Goal: Task Accomplishment & Management: Complete application form

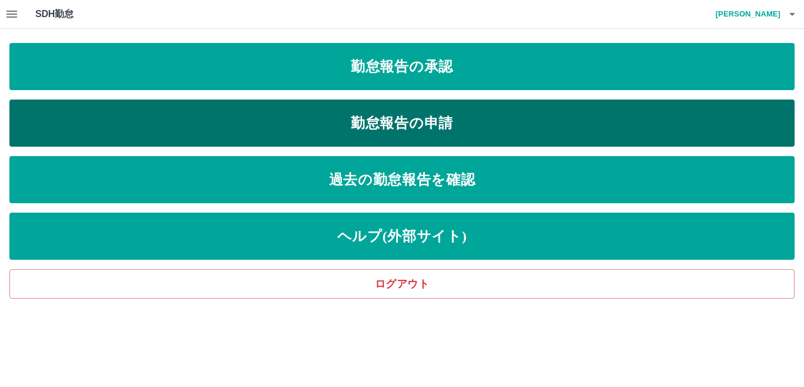
click at [456, 115] on link "勤怠報告の申請" at bounding box center [401, 122] width 785 height 47
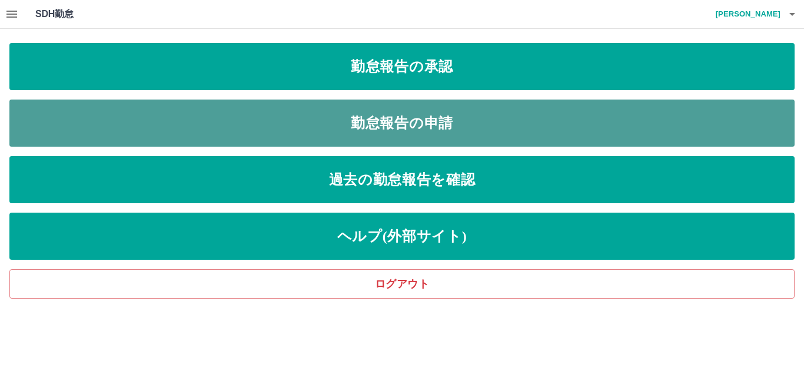
click at [456, 115] on link "勤怠報告の申請" at bounding box center [401, 122] width 785 height 47
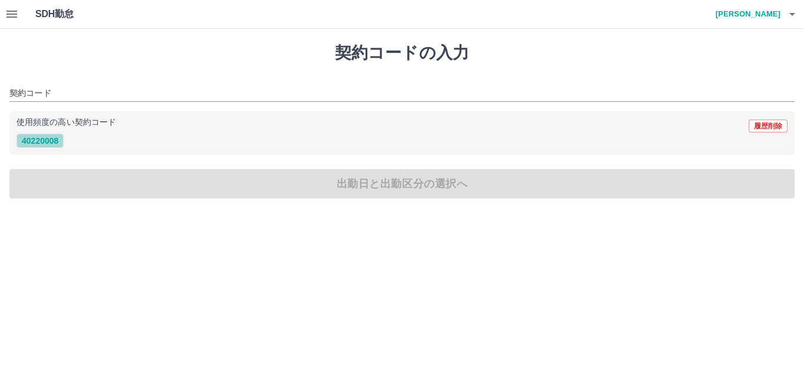
click at [44, 143] on button "40220008" at bounding box center [39, 141] width 47 height 14
type input "********"
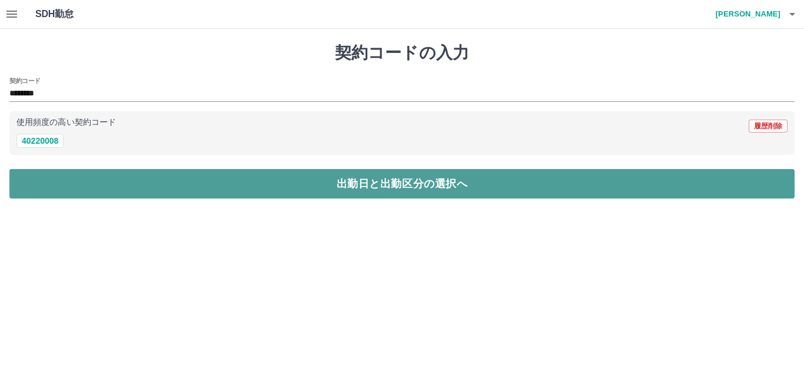
click at [44, 180] on button "出勤日と出勤区分の選択へ" at bounding box center [401, 183] width 785 height 29
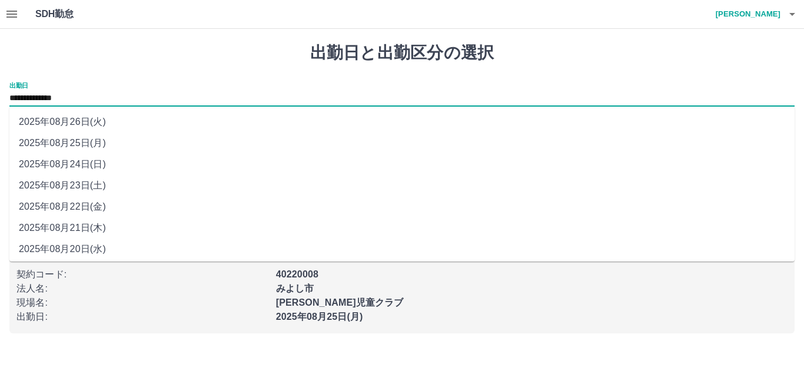
click at [72, 96] on input "**********" at bounding box center [401, 98] width 785 height 15
click at [102, 186] on li "2025年08月23日(土)" at bounding box center [401, 185] width 785 height 21
type input "**********"
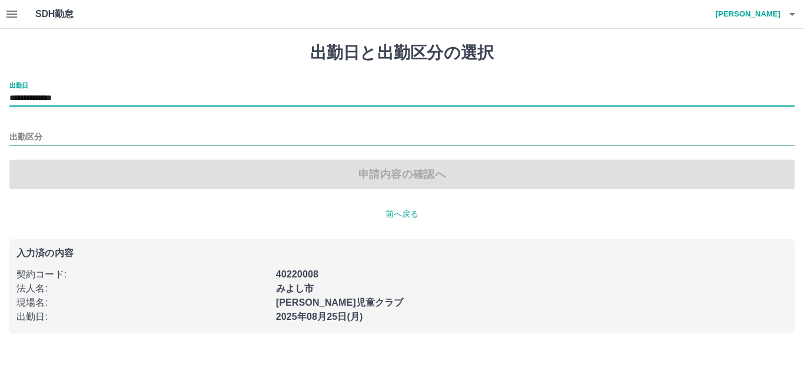
click at [25, 134] on input "出勤区分" at bounding box center [401, 137] width 785 height 15
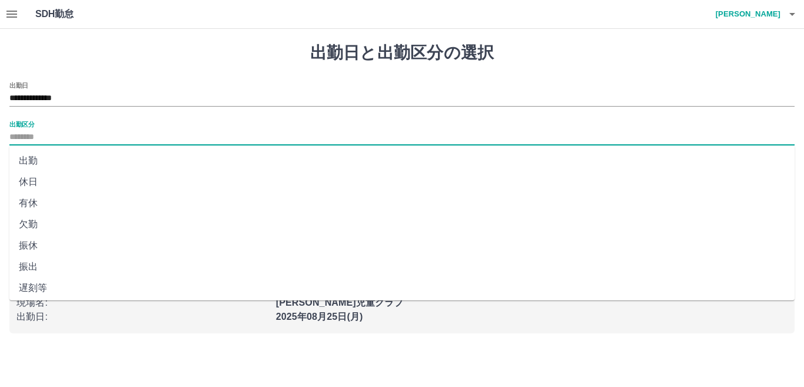
click at [34, 179] on li "休日" at bounding box center [401, 181] width 785 height 21
type input "**"
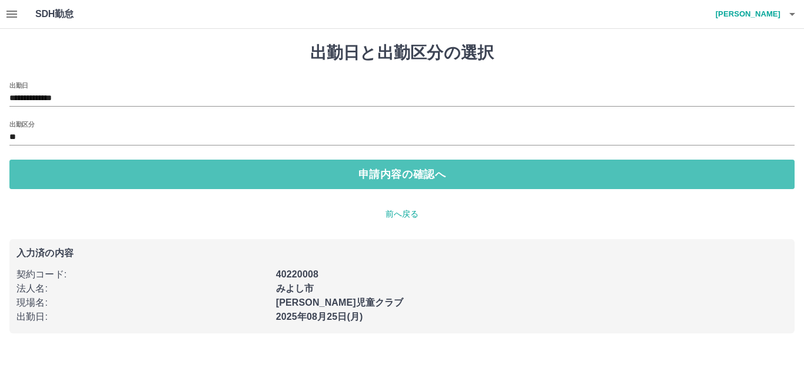
click at [34, 179] on button "申請内容の確認へ" at bounding box center [401, 174] width 785 height 29
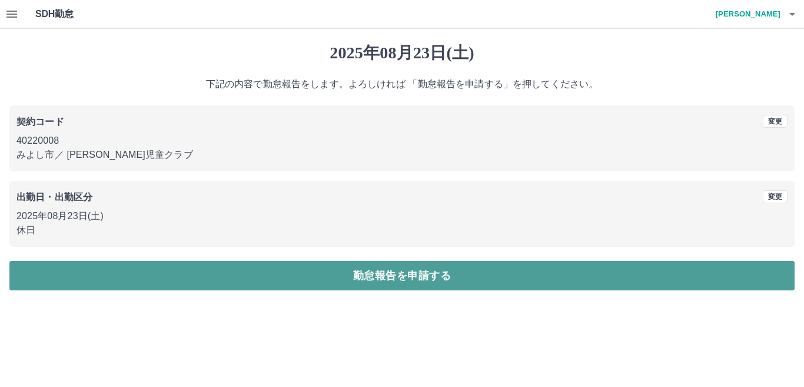
click at [71, 281] on button "勤怠報告を申請する" at bounding box center [401, 275] width 785 height 29
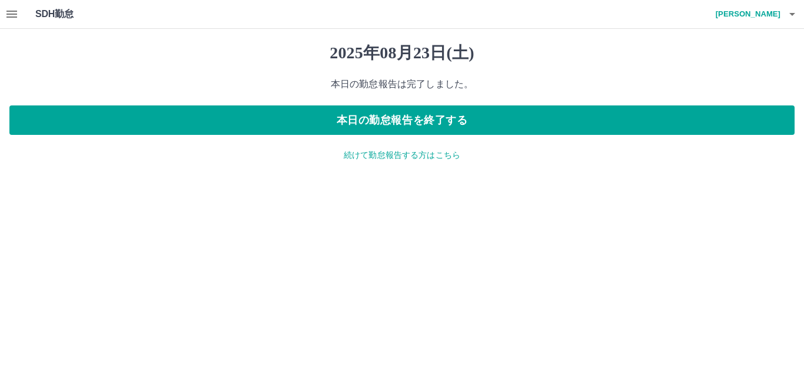
click at [394, 155] on p "続けて勤怠報告する方はこちら" at bounding box center [401, 155] width 785 height 12
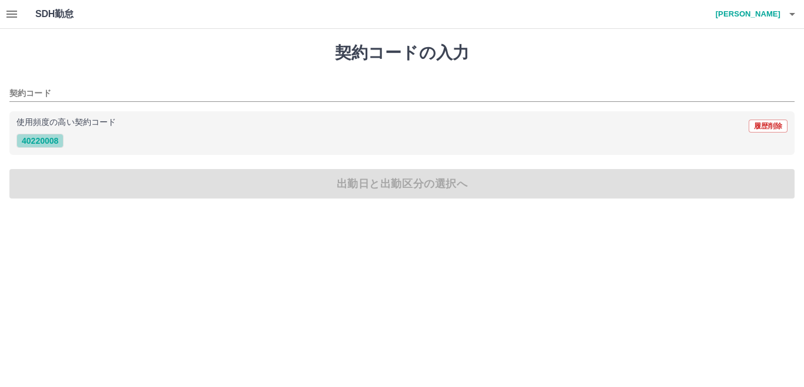
click at [43, 142] on button "40220008" at bounding box center [39, 141] width 47 height 14
type input "********"
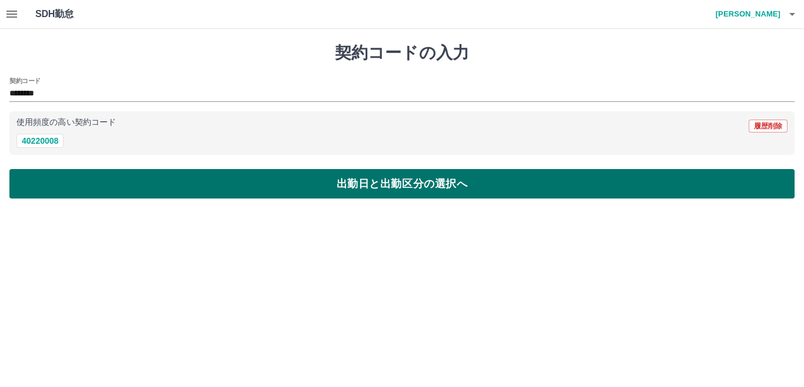
click at [35, 182] on button "出勤日と出勤区分の選択へ" at bounding box center [401, 183] width 785 height 29
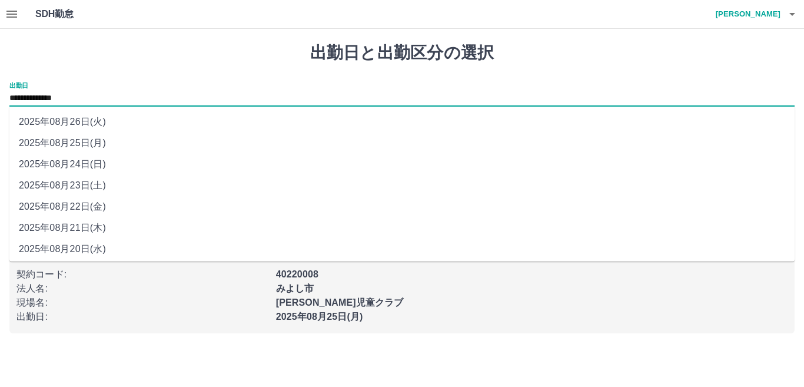
click at [67, 97] on input "**********" at bounding box center [401, 98] width 785 height 15
click at [92, 163] on li "2025年08月24日(日)" at bounding box center [401, 164] width 785 height 21
type input "**********"
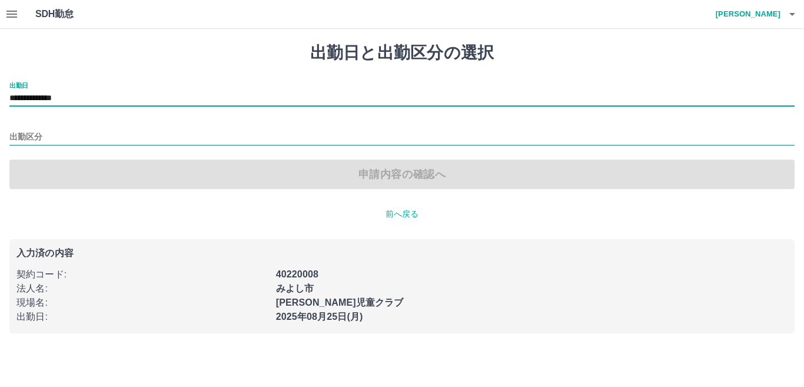
click at [43, 135] on input "出勤区分" at bounding box center [401, 137] width 785 height 15
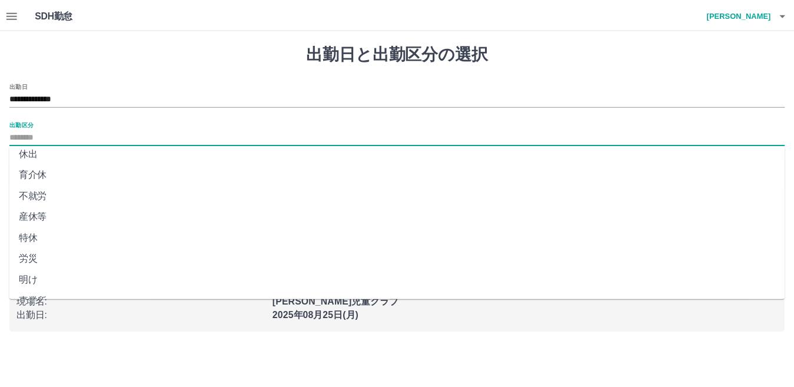
scroll to position [235, 0]
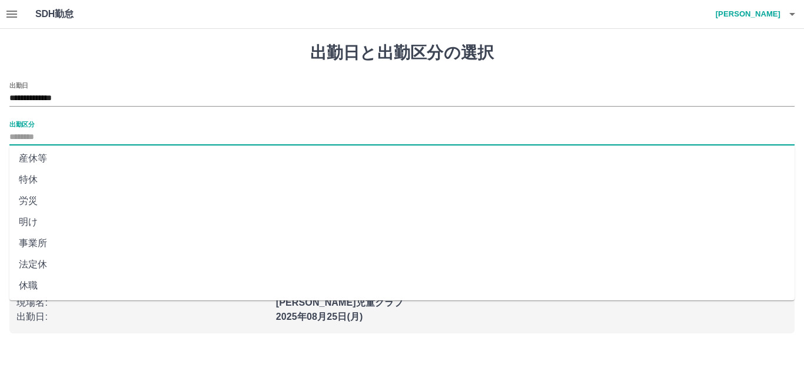
click at [44, 267] on li "法定休" at bounding box center [401, 264] width 785 height 21
type input "***"
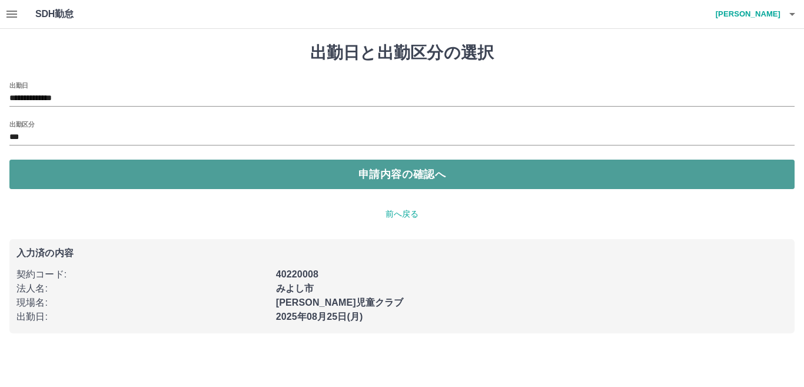
click at [69, 181] on button "申請内容の確認へ" at bounding box center [401, 174] width 785 height 29
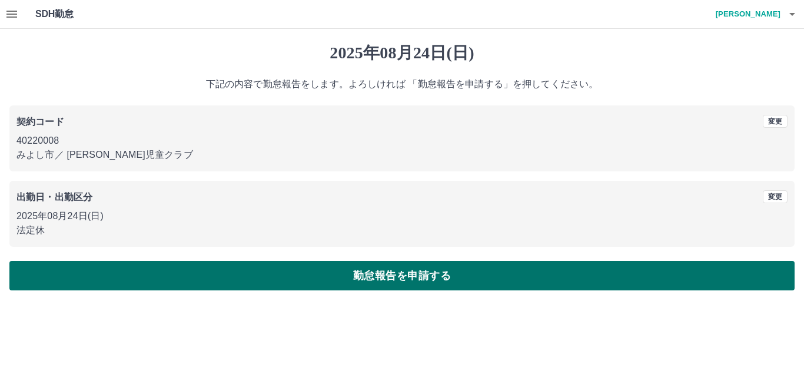
click at [377, 275] on button "勤怠報告を申請する" at bounding box center [401, 275] width 785 height 29
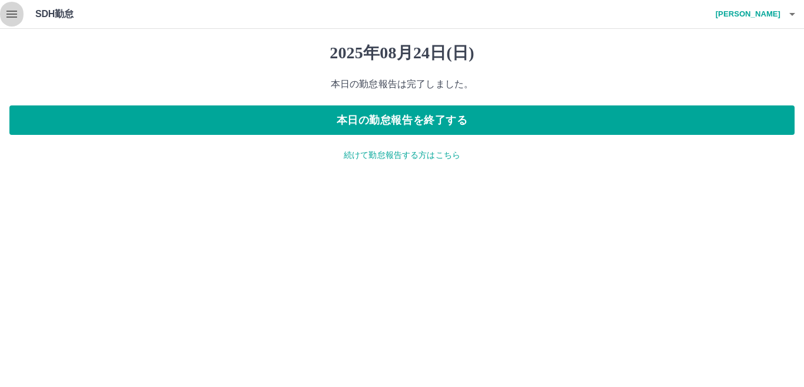
click at [14, 16] on icon "button" at bounding box center [11, 14] width 11 height 7
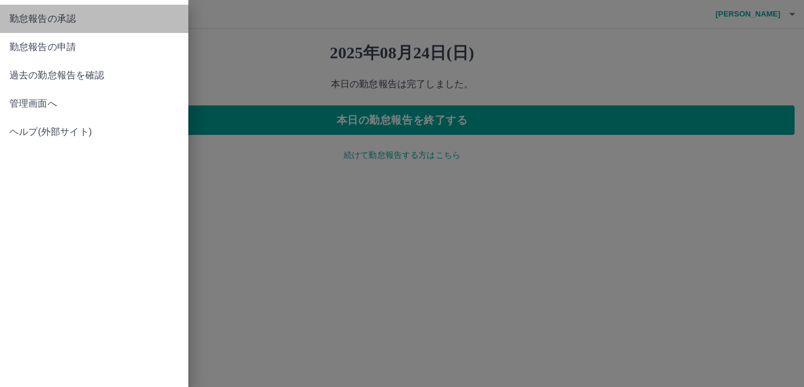
click at [50, 20] on span "勤怠報告の承認" at bounding box center [94, 19] width 170 height 14
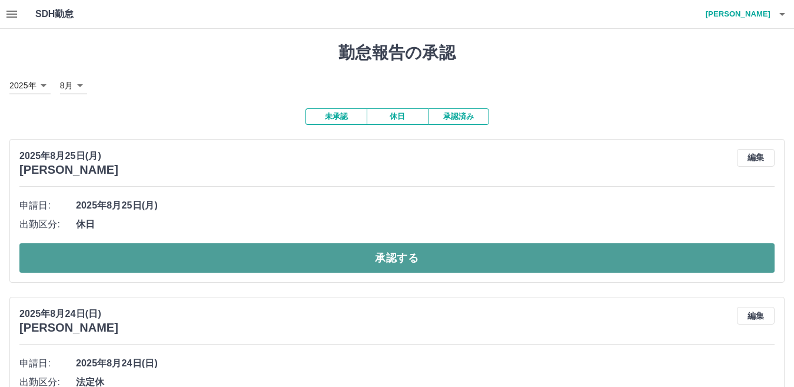
click at [167, 262] on button "承認する" at bounding box center [396, 257] width 755 height 29
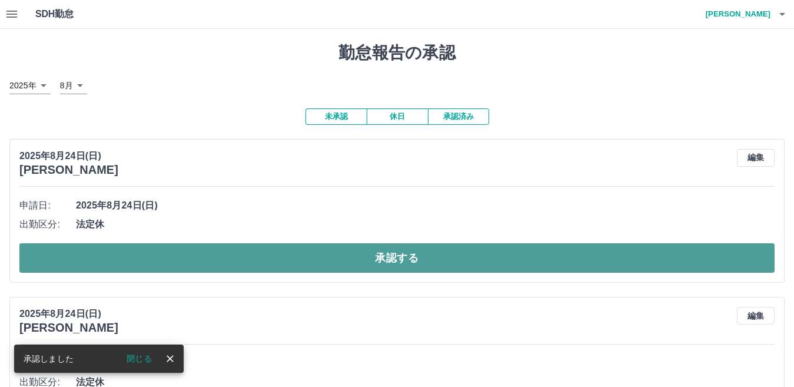
click at [162, 264] on button "承認する" at bounding box center [396, 257] width 755 height 29
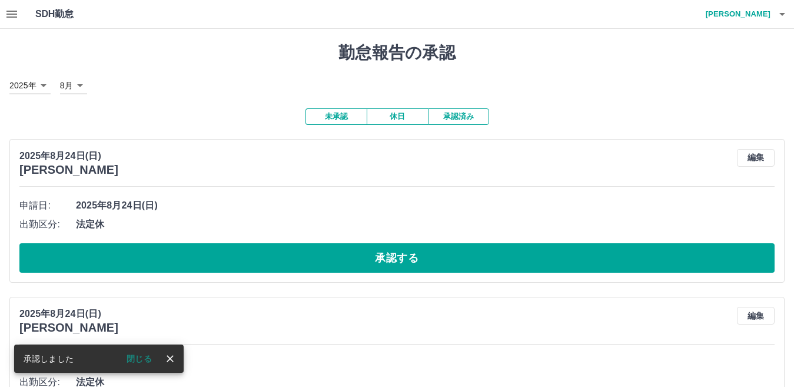
click at [162, 263] on button "承認する" at bounding box center [396, 257] width 755 height 29
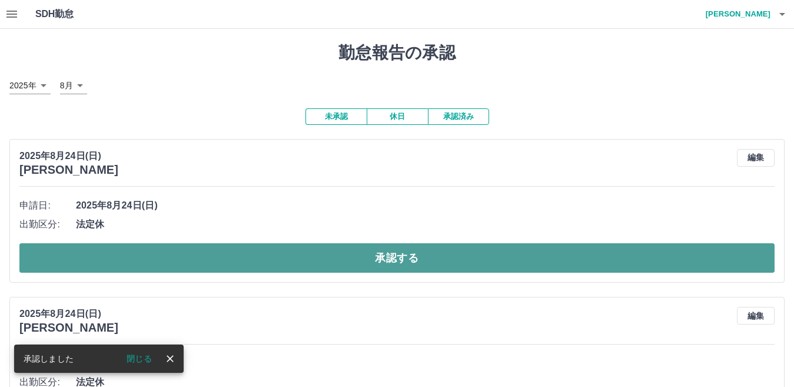
click at [164, 265] on button "承認する" at bounding box center [396, 257] width 755 height 29
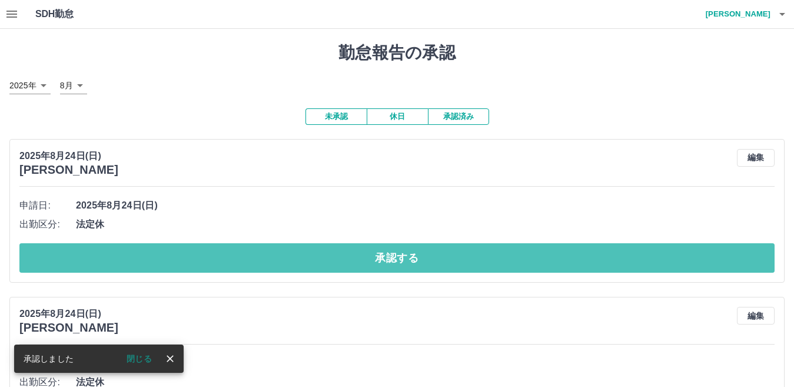
click at [184, 261] on button "承認する" at bounding box center [396, 257] width 755 height 29
click at [197, 261] on button "承認する" at bounding box center [396, 257] width 755 height 29
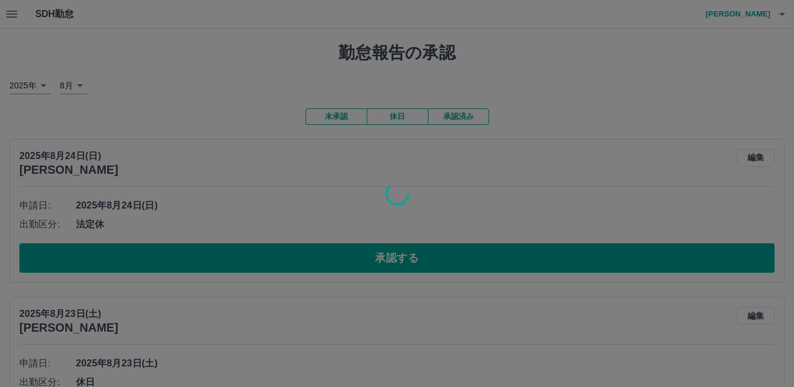
click at [197, 261] on div at bounding box center [397, 193] width 794 height 387
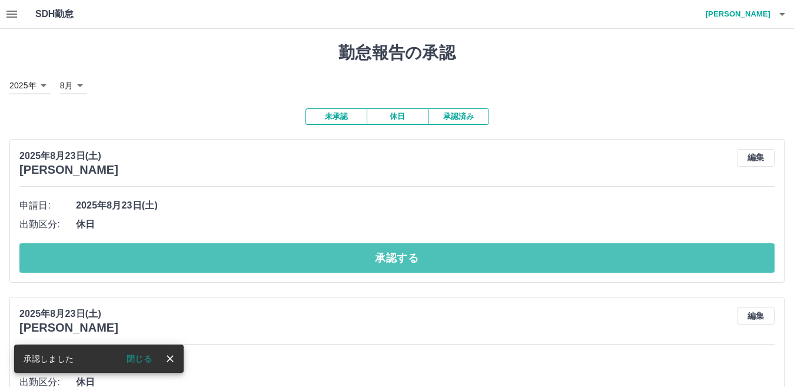
click at [197, 261] on button "承認する" at bounding box center [396, 257] width 755 height 29
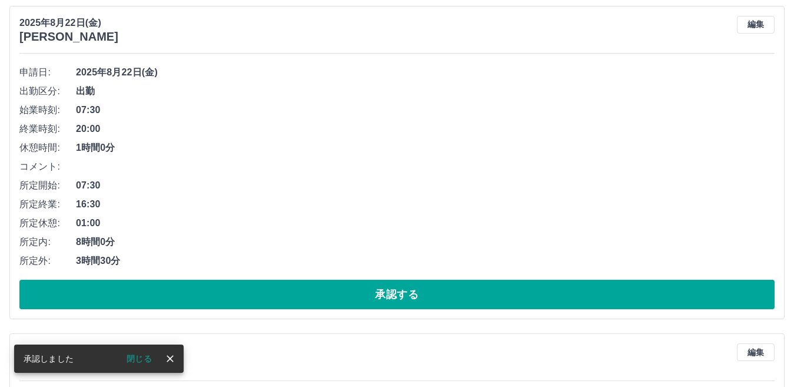
scroll to position [177, 0]
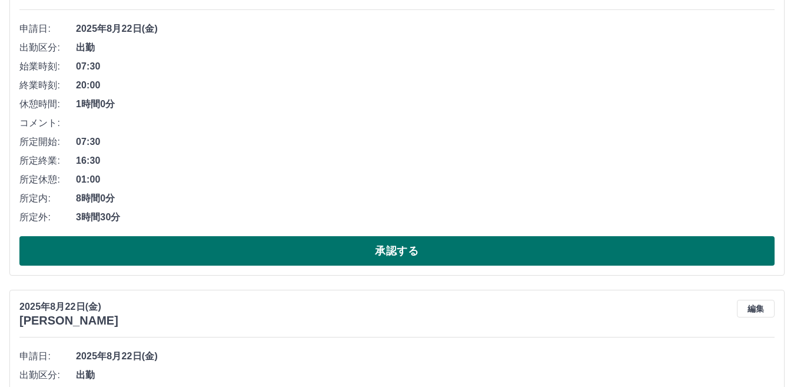
click at [189, 255] on button "承認する" at bounding box center [396, 250] width 755 height 29
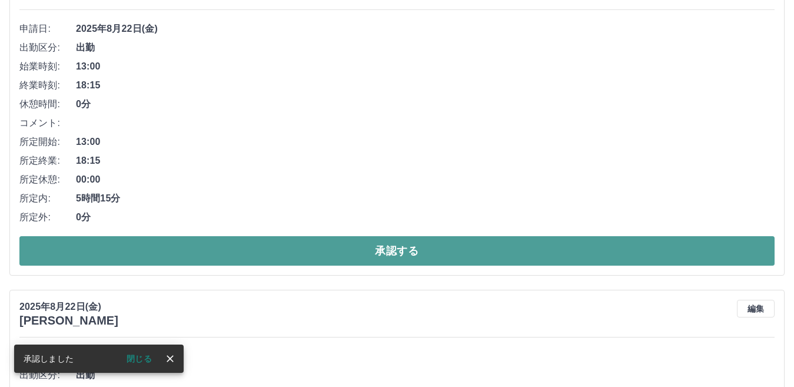
click at [164, 255] on button "承認する" at bounding box center [396, 250] width 755 height 29
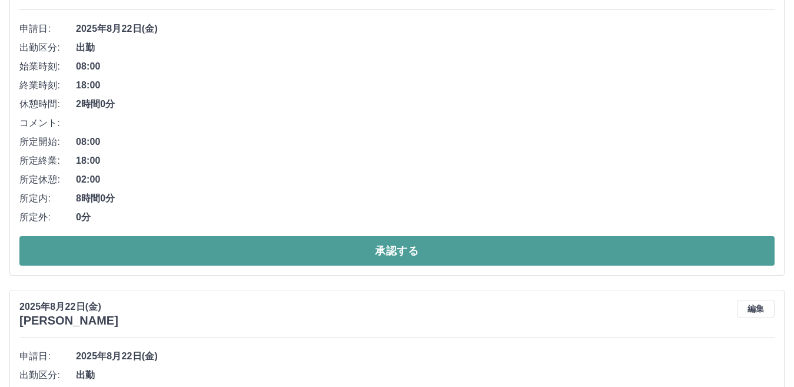
click at [140, 253] on button "承認する" at bounding box center [396, 250] width 755 height 29
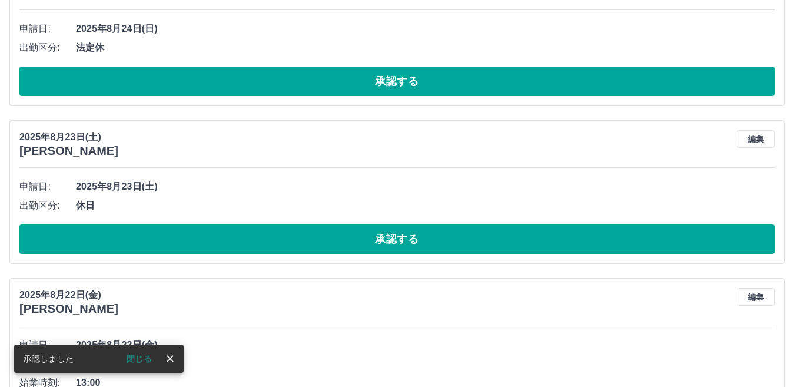
scroll to position [165, 0]
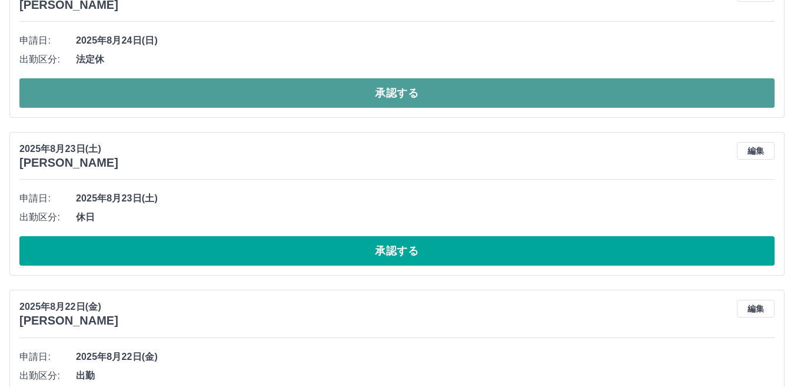
click at [108, 91] on button "承認する" at bounding box center [396, 92] width 755 height 29
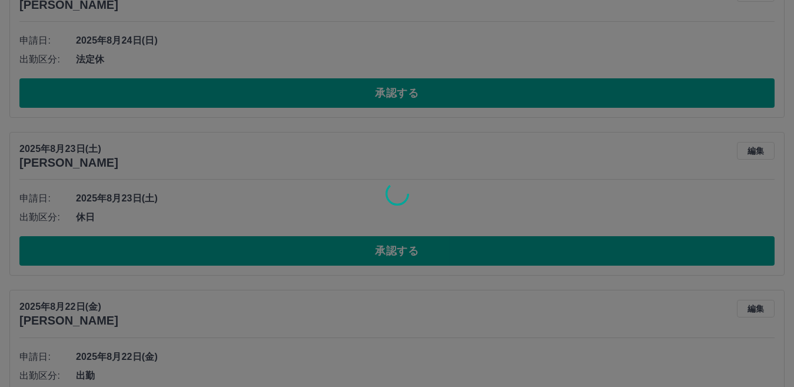
scroll to position [7, 0]
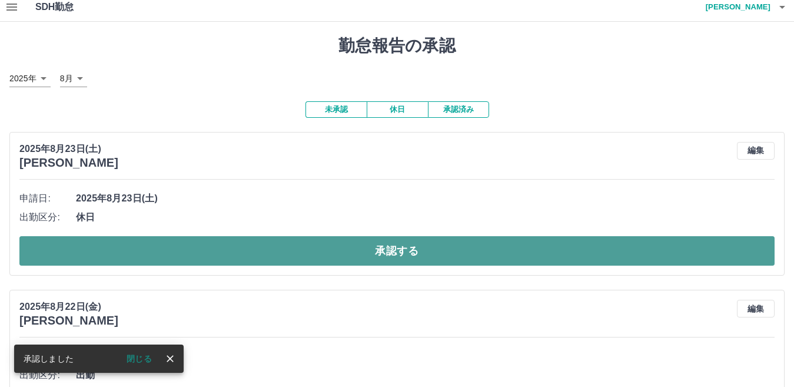
click at [142, 251] on button "承認する" at bounding box center [396, 250] width 755 height 29
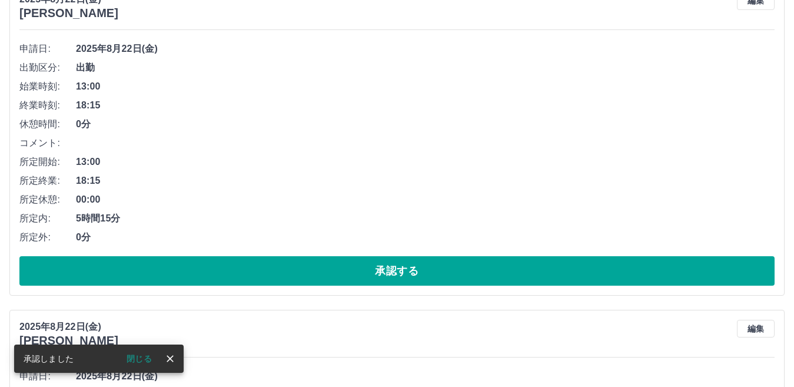
scroll to position [184, 0]
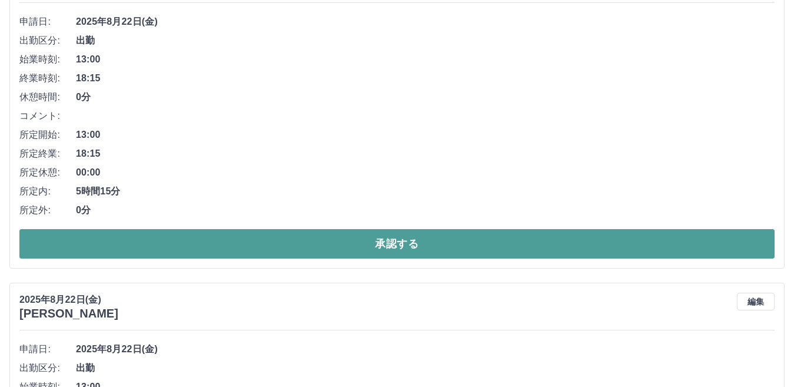
click at [109, 244] on button "承認する" at bounding box center [396, 243] width 755 height 29
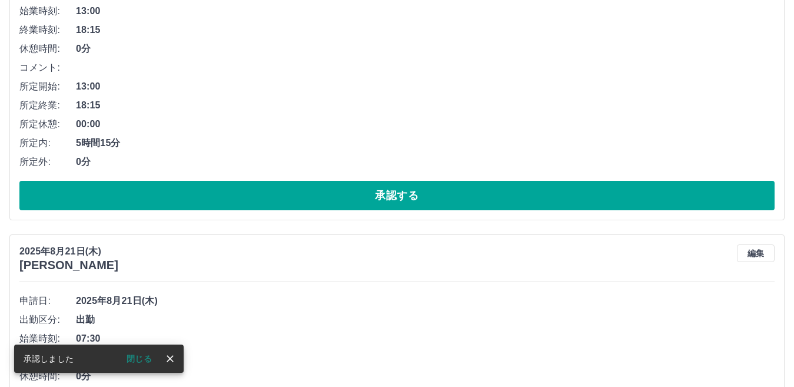
scroll to position [235, 0]
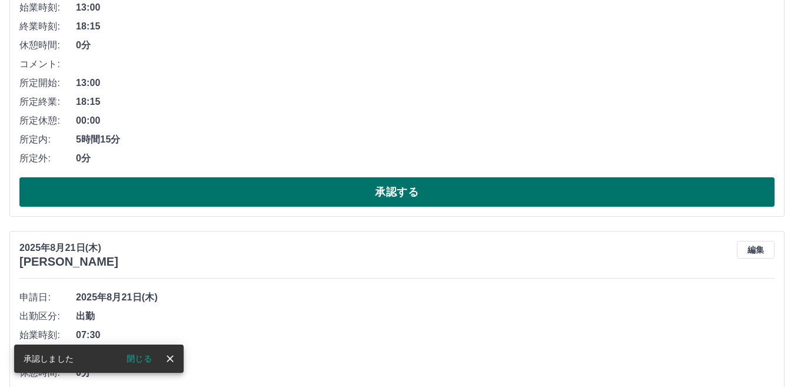
click at [129, 192] on button "承認する" at bounding box center [396, 191] width 755 height 29
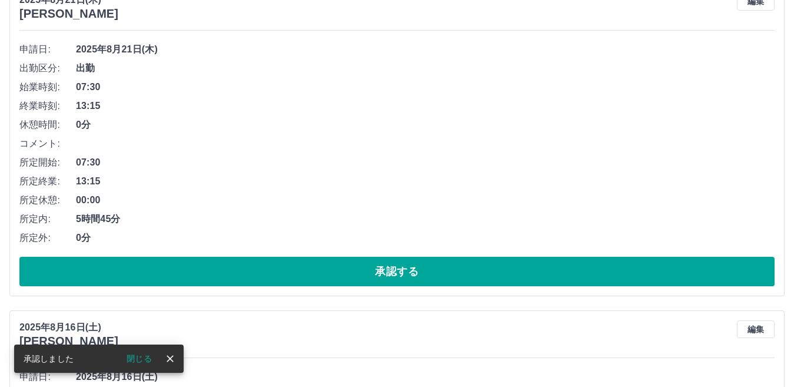
scroll to position [177, 0]
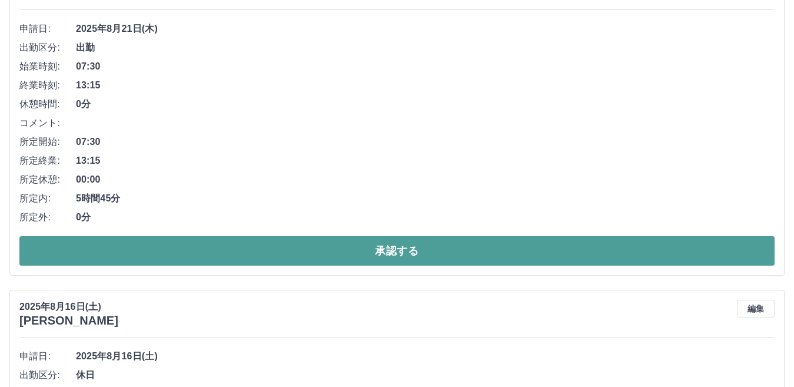
click at [91, 248] on button "承認する" at bounding box center [396, 250] width 755 height 29
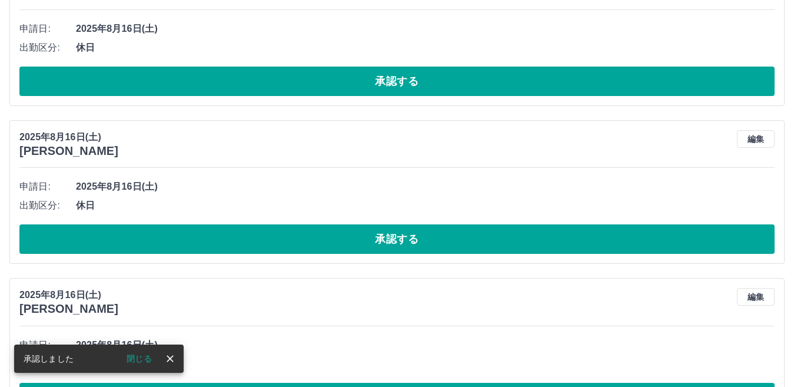
scroll to position [0, 0]
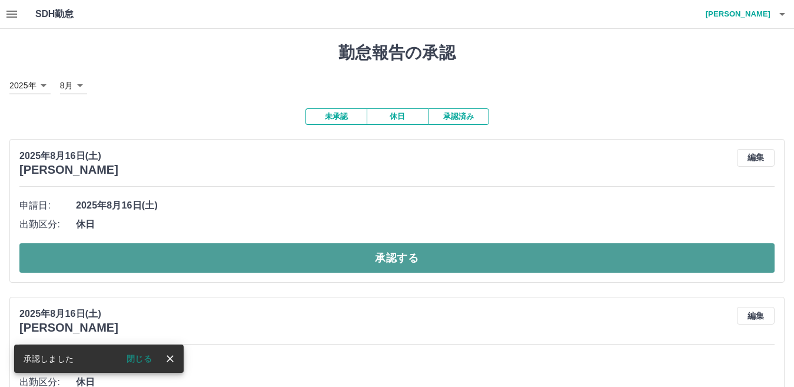
click at [53, 265] on button "承認する" at bounding box center [396, 257] width 755 height 29
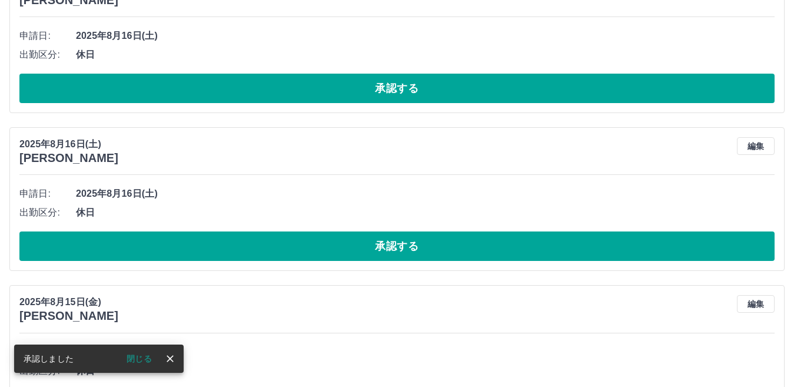
scroll to position [177, 0]
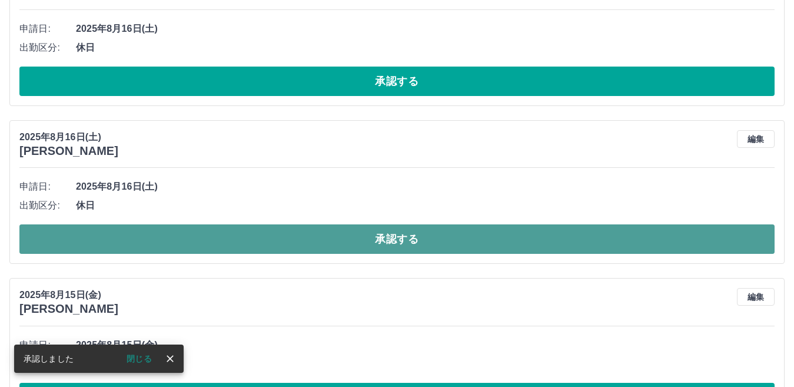
click at [128, 235] on button "承認する" at bounding box center [396, 238] width 755 height 29
click at [119, 243] on button "承認する" at bounding box center [396, 238] width 755 height 29
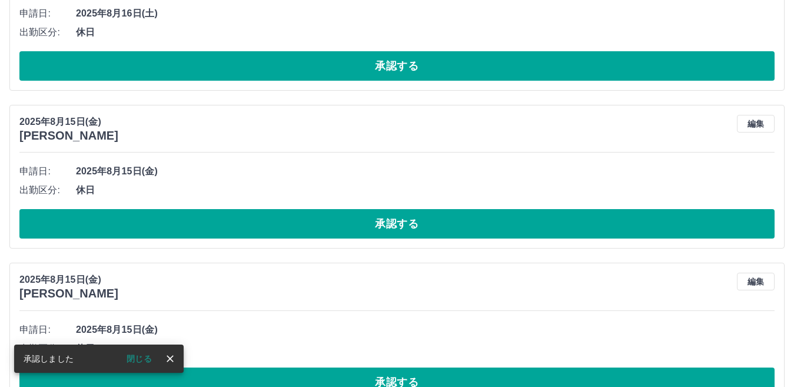
scroll to position [235, 0]
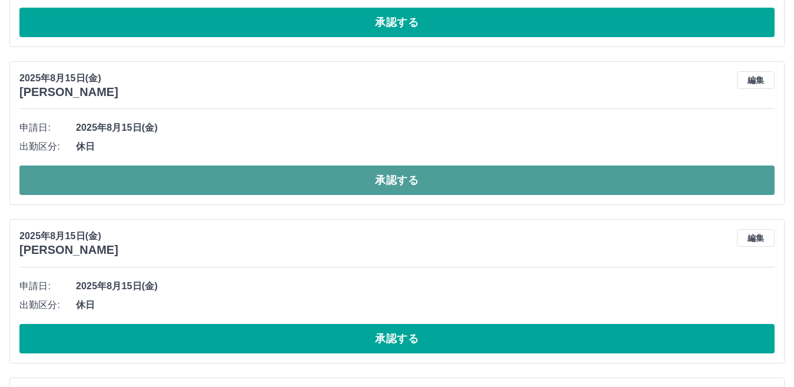
click at [130, 186] on button "承認する" at bounding box center [396, 179] width 755 height 29
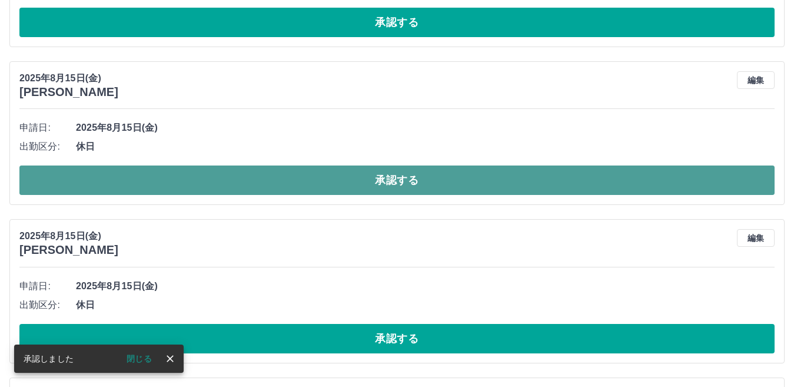
click at [127, 188] on button "承認する" at bounding box center [396, 179] width 755 height 29
click at [153, 184] on button "承認する" at bounding box center [396, 179] width 755 height 29
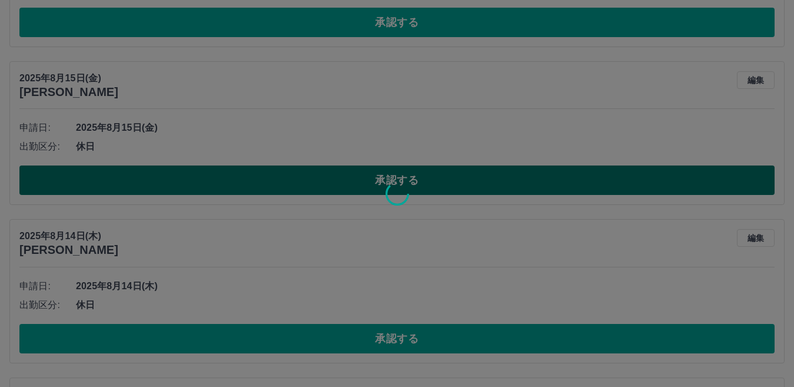
scroll to position [227, 0]
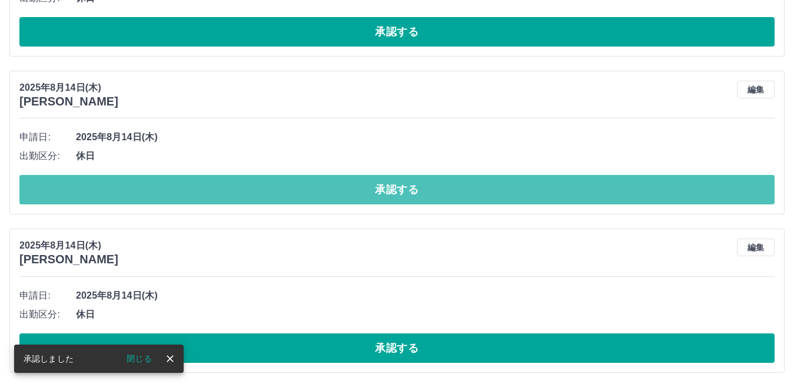
click at [153, 184] on button "承認する" at bounding box center [396, 189] width 755 height 29
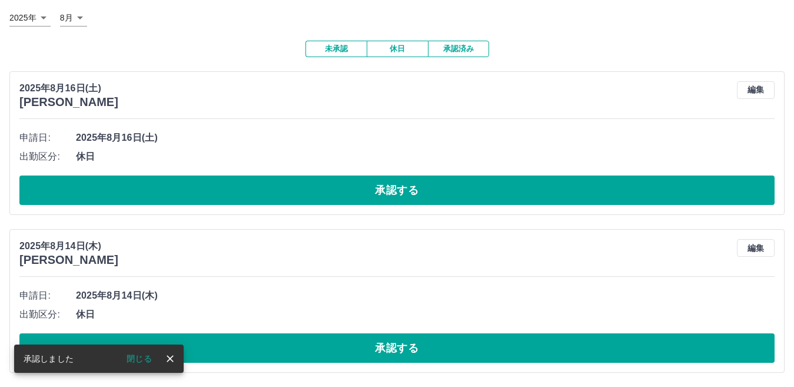
scroll to position [69, 0]
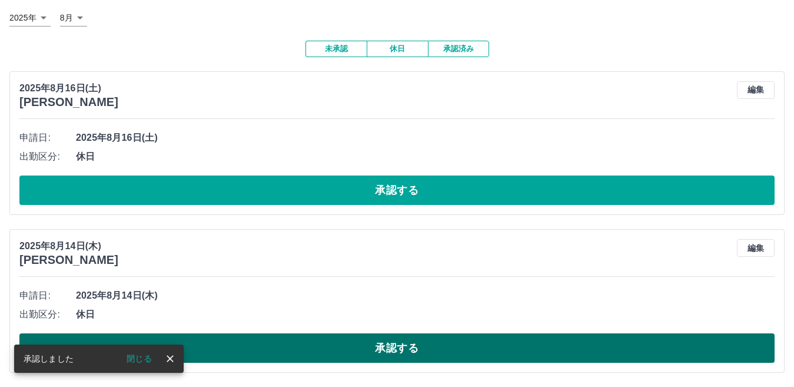
click at [225, 350] on button "承認する" at bounding box center [396, 347] width 755 height 29
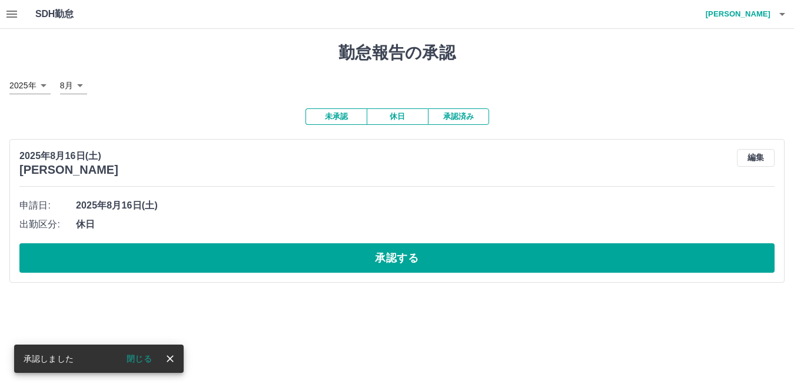
scroll to position [0, 0]
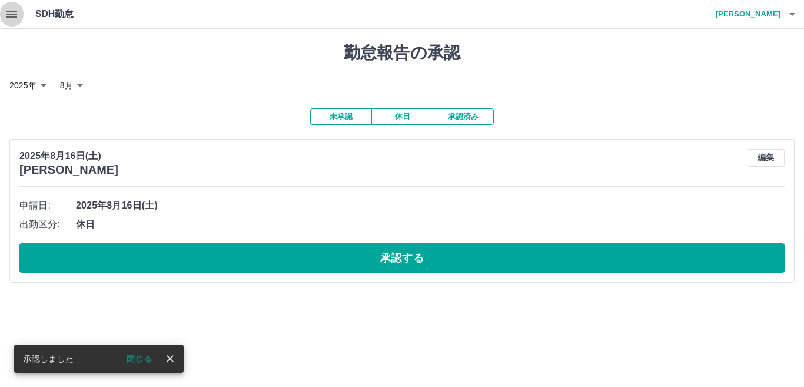
click at [13, 10] on icon "button" at bounding box center [12, 14] width 14 height 14
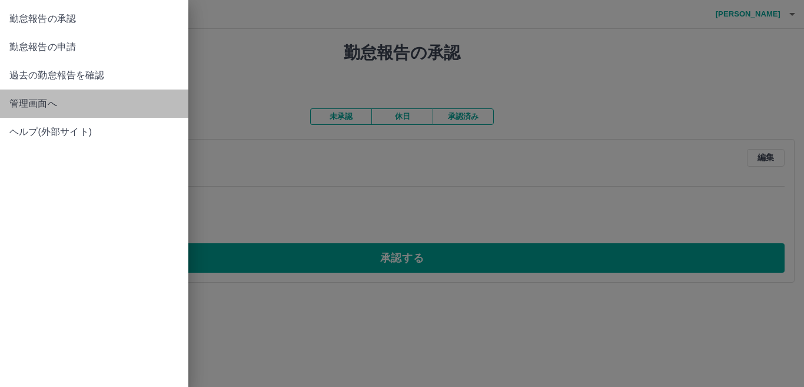
click at [40, 104] on span "管理画面へ" at bounding box center [94, 104] width 170 height 14
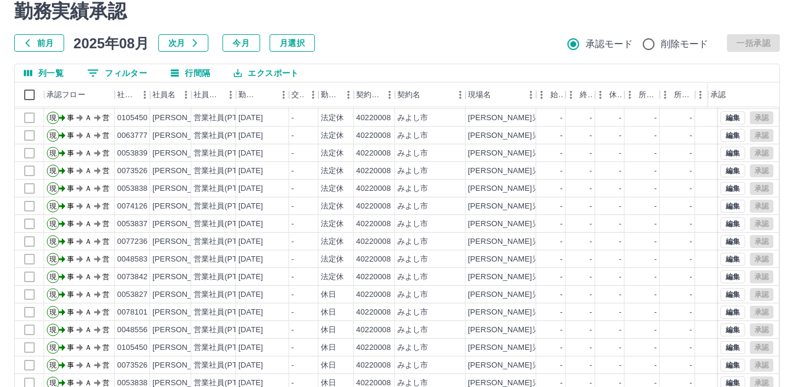
scroll to position [111, 0]
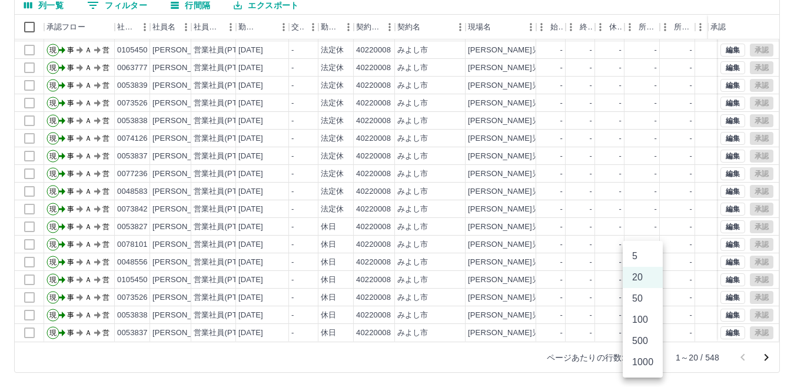
click at [648, 358] on body "SDH勤怠 [PERSON_NAME] 勤務実績承認 前月 [DATE] 次月 今月 月選択 承認モード 削除モード 一括承認 列一覧 0 フィルター 行間隔…" at bounding box center [402, 137] width 804 height 497
click at [643, 339] on li "500" at bounding box center [643, 340] width 40 height 21
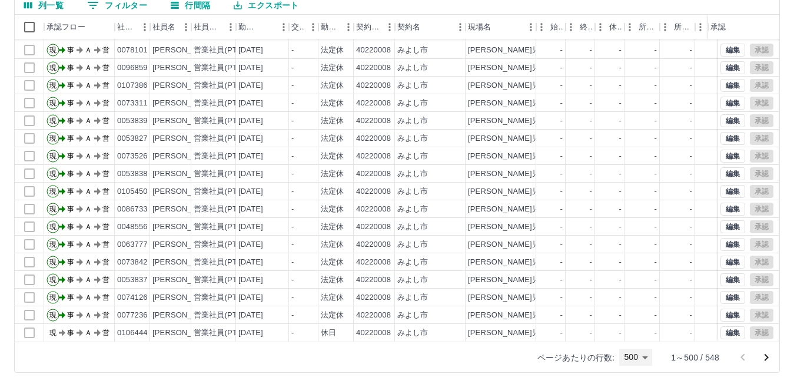
scroll to position [8538, 0]
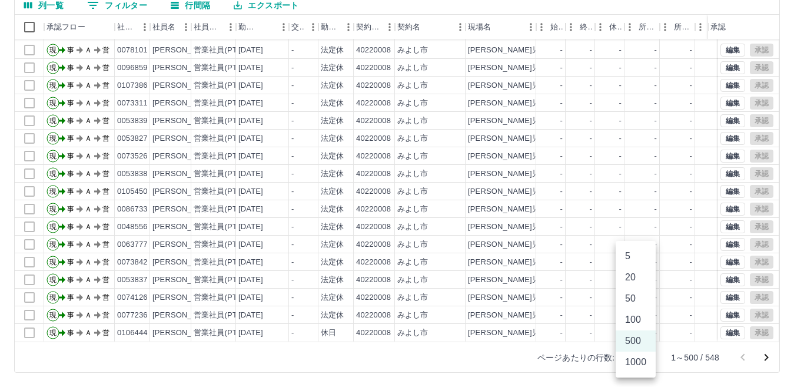
click at [645, 360] on body "SDH勤怠 [PERSON_NAME] 勤務実績承認 前月 [DATE] 次月 今月 月選択 承認モード 削除モード 一括承認 列一覧 0 フィルター 行間隔…" at bounding box center [402, 137] width 804 height 497
click at [642, 362] on li "1000" at bounding box center [636, 361] width 40 height 21
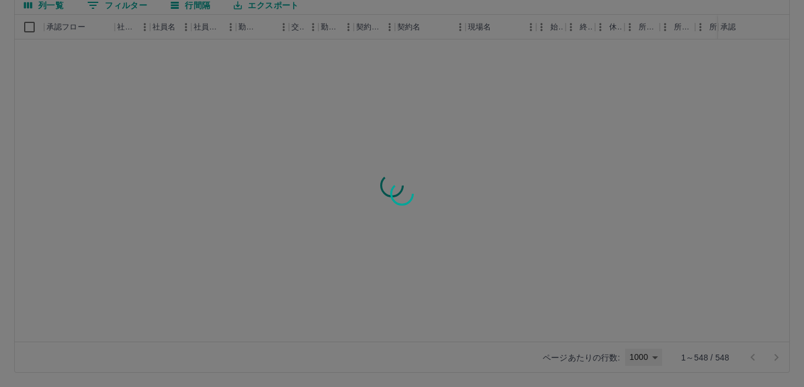
type input "****"
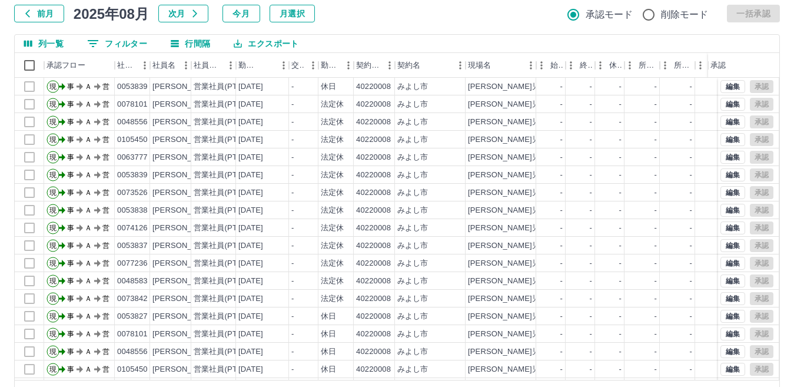
scroll to position [52, 0]
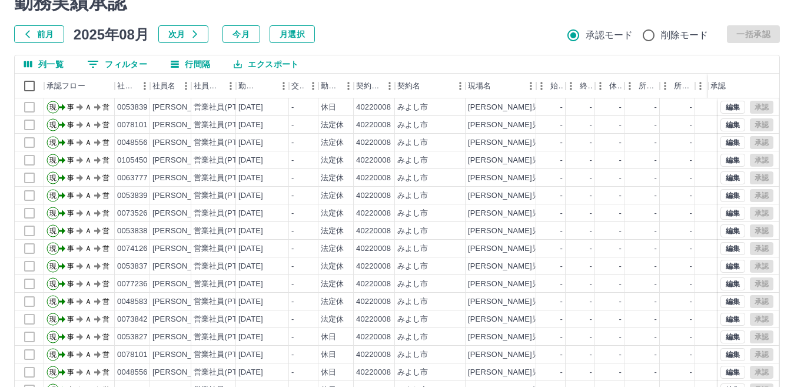
click at [105, 59] on button "0 フィルター" at bounding box center [117, 64] width 79 height 18
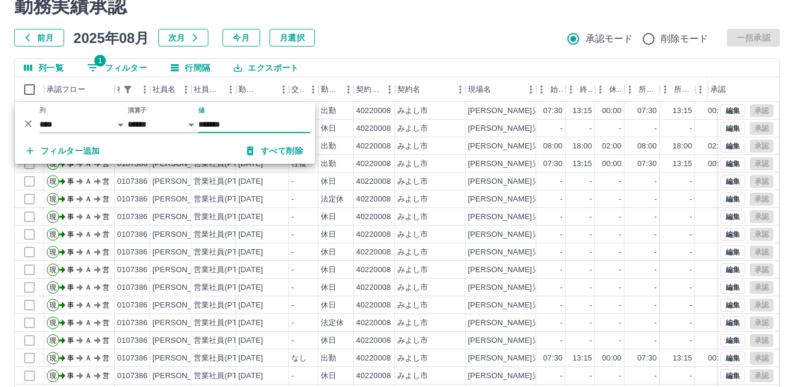
scroll to position [0, 0]
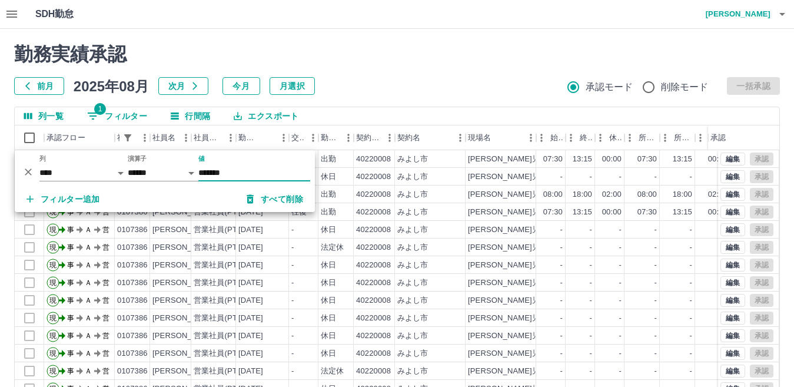
type input "*******"
click at [543, 267] on div "-" at bounding box center [550, 265] width 29 height 18
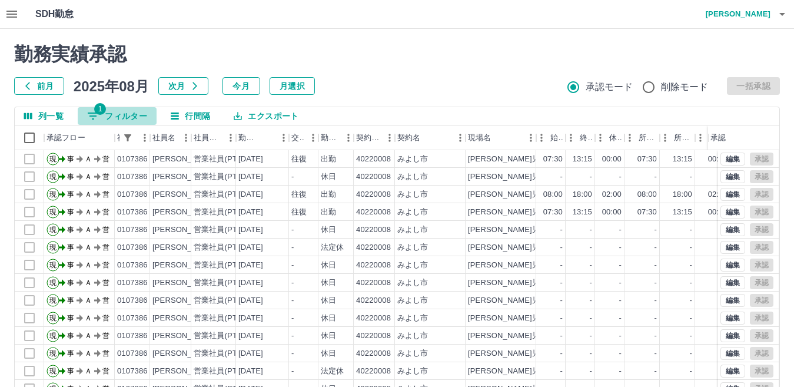
click at [122, 111] on button "1 フィルター" at bounding box center [117, 116] width 79 height 18
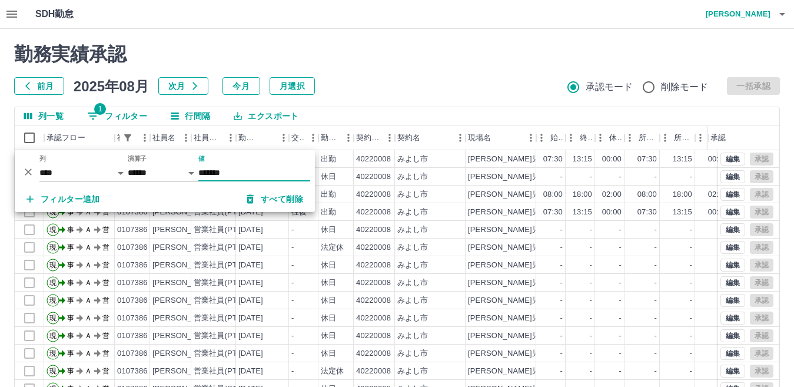
click at [249, 174] on input "*******" at bounding box center [254, 172] width 112 height 17
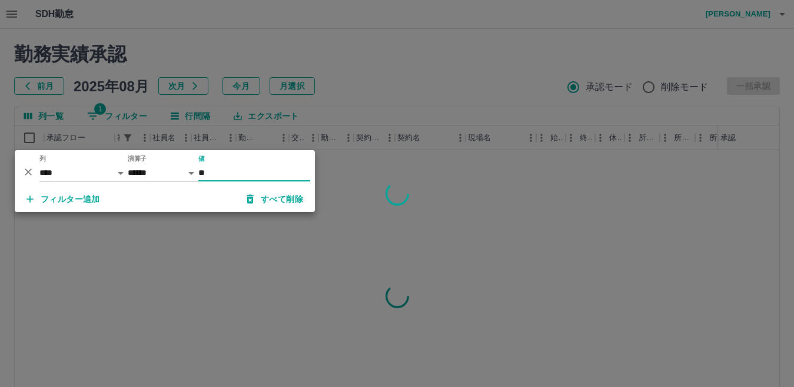
type input "*"
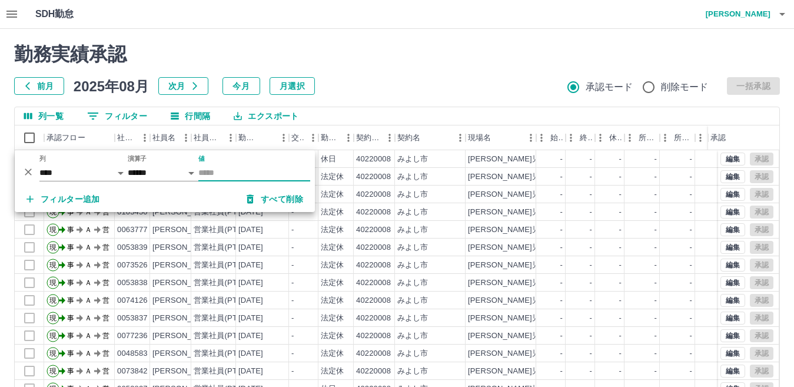
click at [430, 82] on div "前月 2025年08月 次月 今月 月選択 承認モード 削除モード 一括承認" at bounding box center [397, 86] width 766 height 18
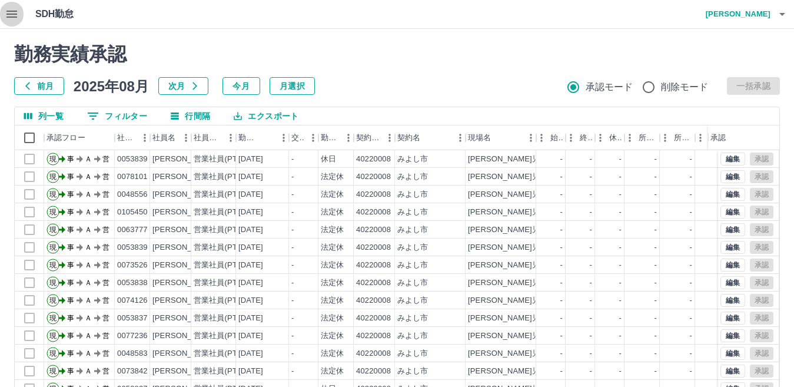
click at [8, 13] on icon "button" at bounding box center [12, 14] width 14 height 14
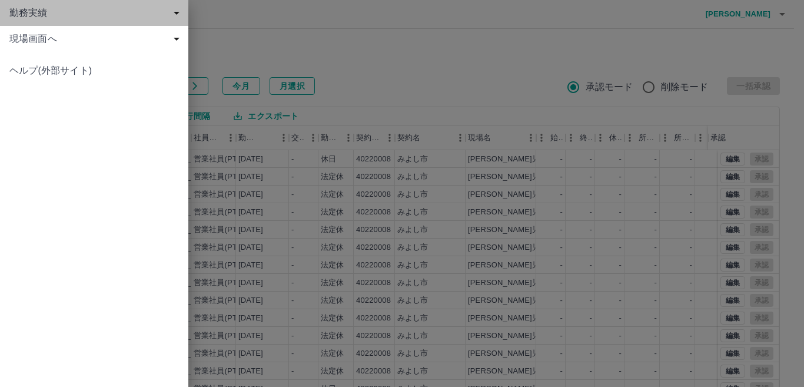
click at [104, 15] on span "勤務実績" at bounding box center [96, 13] width 174 height 14
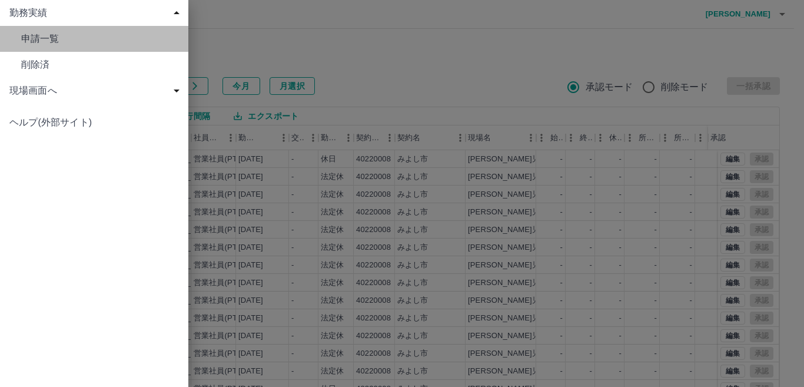
click at [47, 41] on span "申請一覧" at bounding box center [100, 39] width 158 height 14
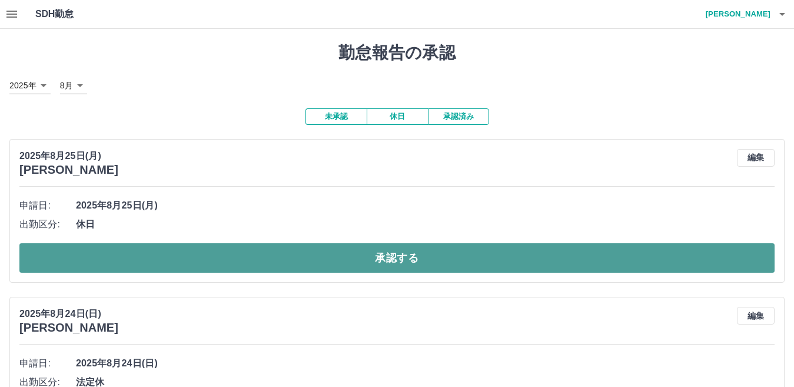
click at [159, 267] on button "承認する" at bounding box center [396, 257] width 755 height 29
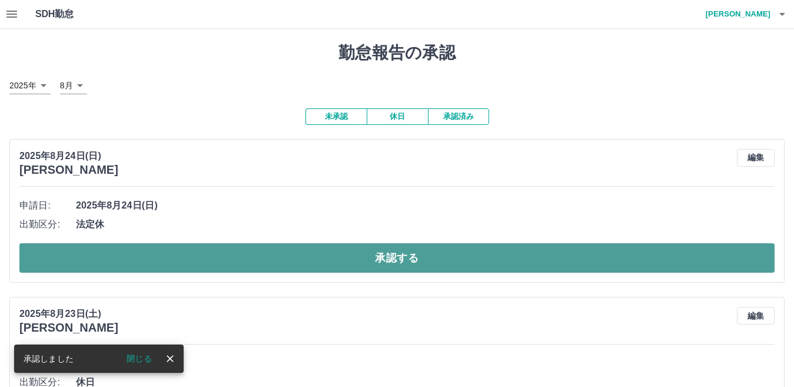
click at [121, 265] on button "承認する" at bounding box center [396, 257] width 755 height 29
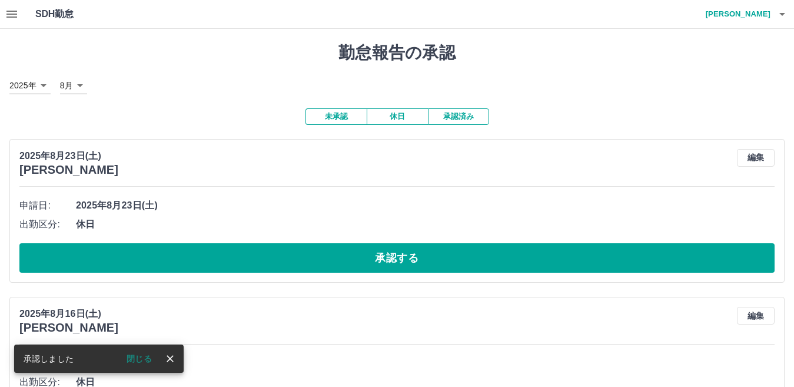
click at [121, 265] on button "承認する" at bounding box center [396, 257] width 755 height 29
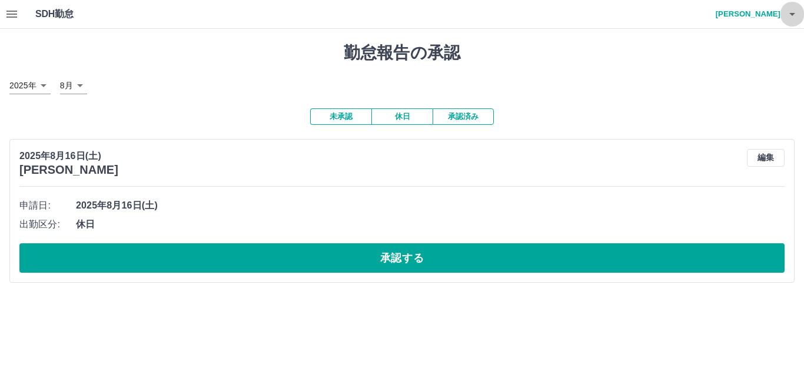
click at [794, 14] on icon "button" at bounding box center [792, 14] width 6 height 3
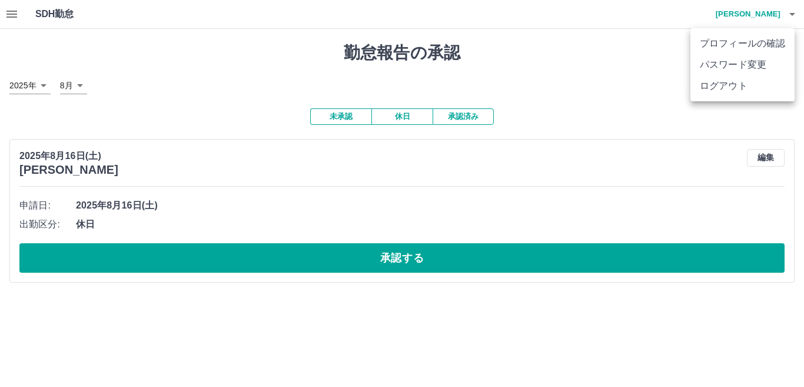
click at [723, 85] on li "ログアウト" at bounding box center [742, 85] width 104 height 21
